Goal: Task Accomplishment & Management: Manage account settings

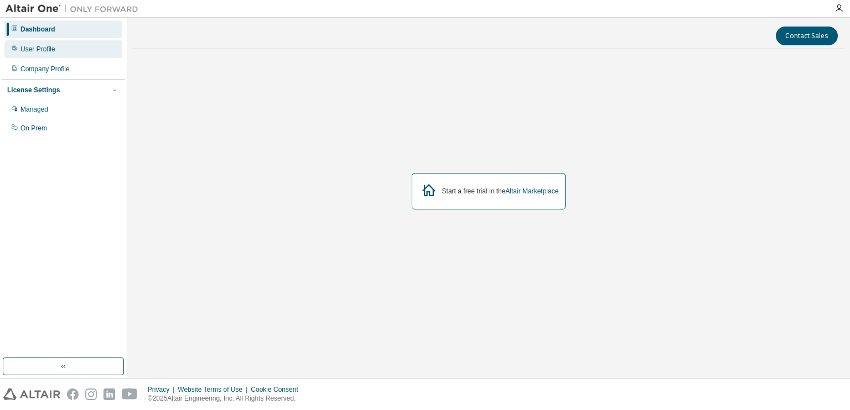
click at [48, 54] on div "User Profile" at bounding box center [63, 49] width 118 height 18
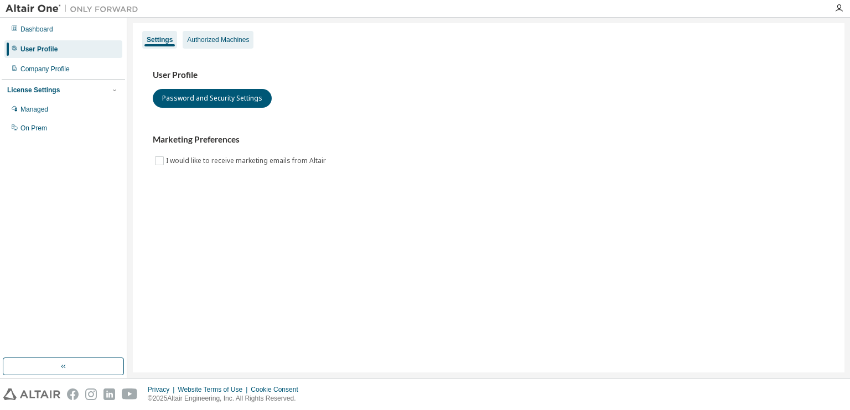
click at [192, 39] on div "Authorized Machines" at bounding box center [218, 39] width 62 height 9
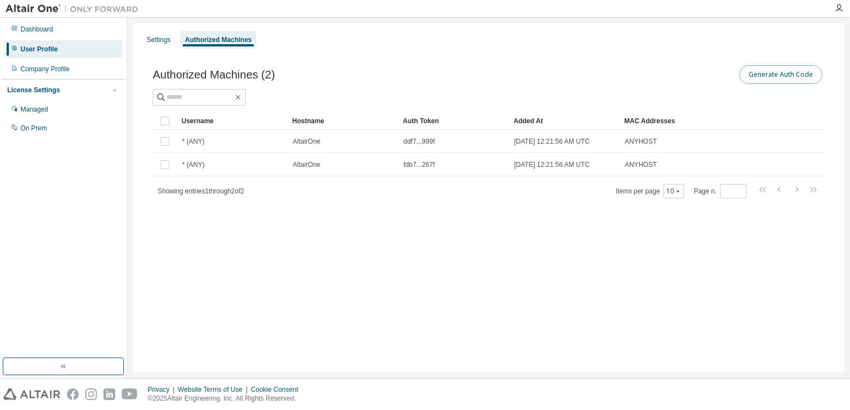
click at [756, 74] on button "Generate Auth Code" at bounding box center [780, 74] width 83 height 19
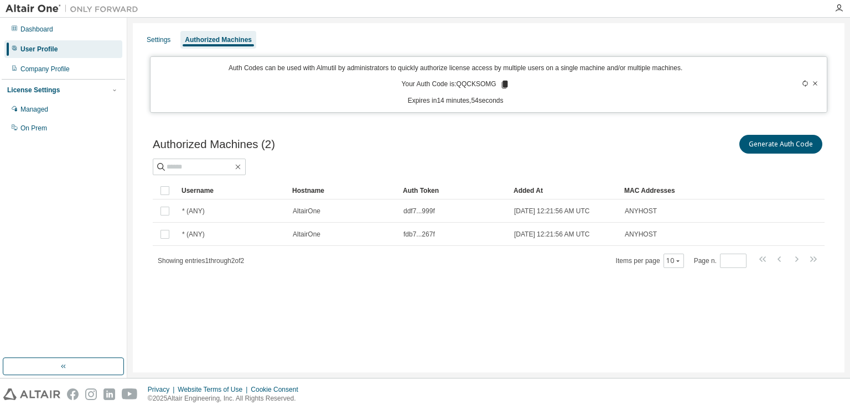
click at [504, 86] on icon at bounding box center [504, 85] width 6 height 8
click at [507, 137] on div "Generate Auth Code" at bounding box center [656, 144] width 336 height 23
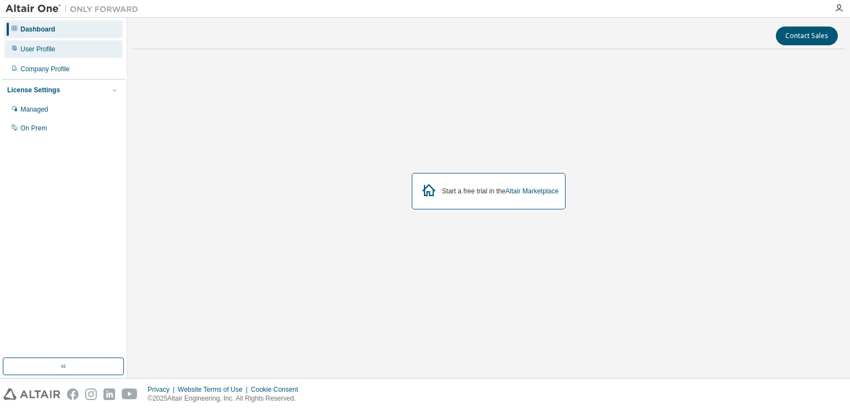
click at [58, 53] on div "User Profile" at bounding box center [63, 49] width 118 height 18
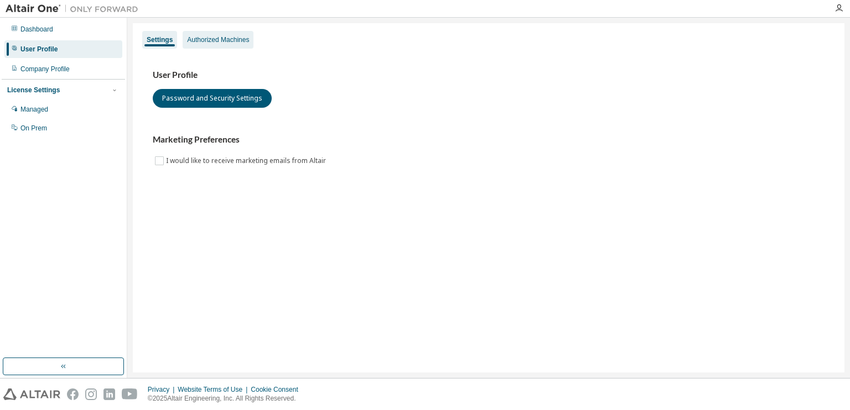
click at [195, 41] on div "Authorized Machines" at bounding box center [218, 39] width 62 height 9
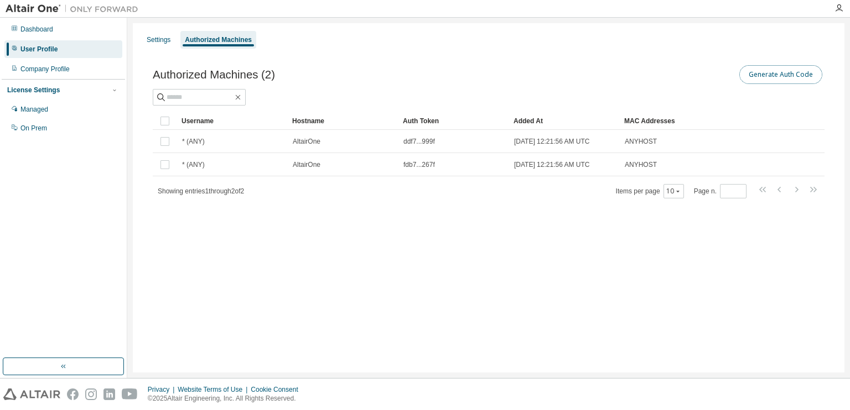
click at [771, 78] on button "Generate Auth Code" at bounding box center [780, 74] width 83 height 19
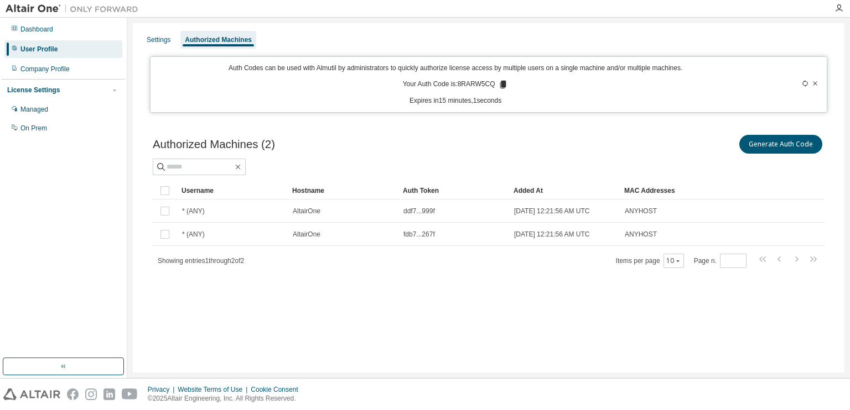
click at [502, 85] on icon at bounding box center [503, 85] width 6 height 8
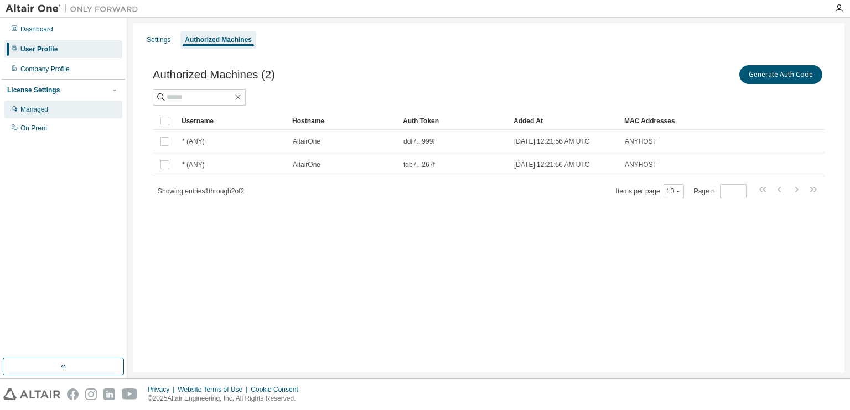
click at [49, 109] on div "Managed" at bounding box center [63, 110] width 118 height 18
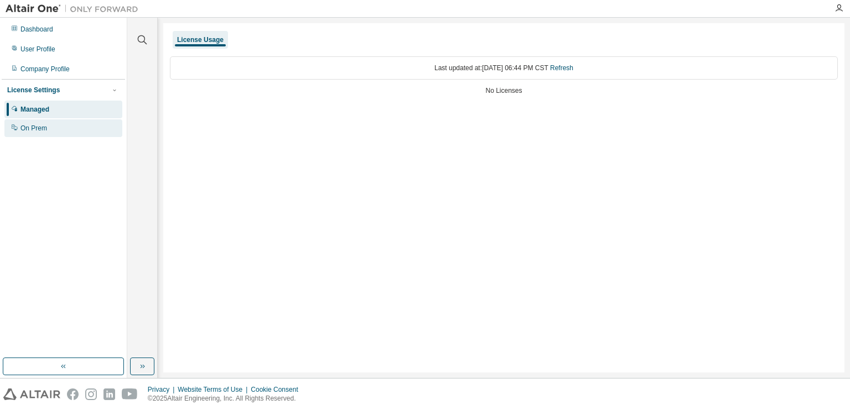
click at [54, 127] on div "On Prem" at bounding box center [63, 128] width 118 height 18
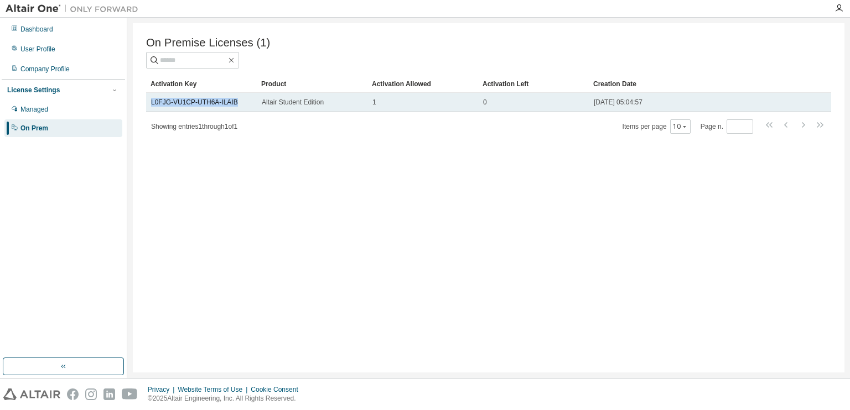
drag, startPoint x: 235, startPoint y: 105, endPoint x: 150, endPoint y: 111, distance: 84.9
click at [150, 111] on td "L0FJG-VU1CP-UTH6A-ILAIB" at bounding box center [201, 102] width 111 height 19
copy link "L0FJG-VU1CP-UTH6A-ILAIB"
